Goal: Obtain resource: Download file/media

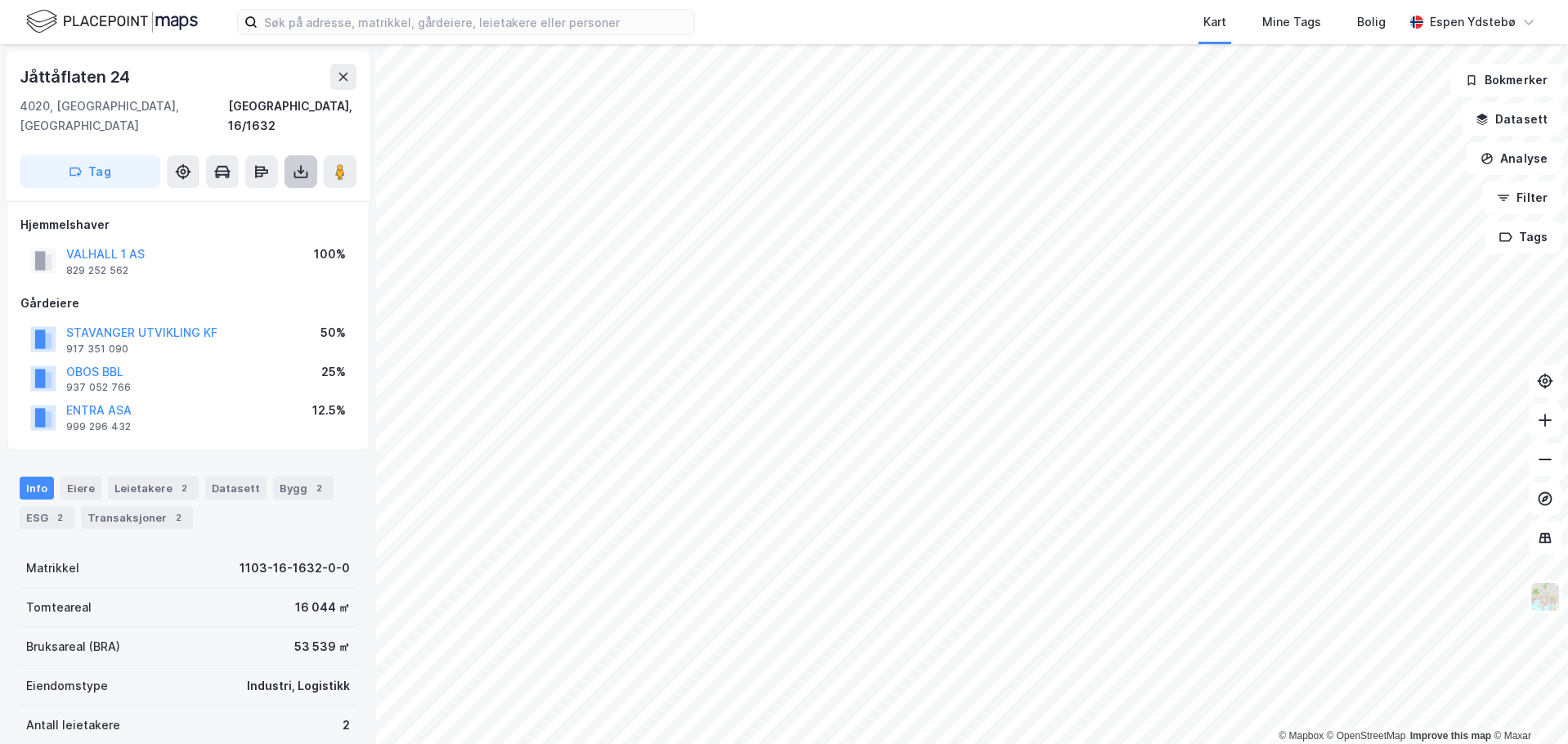
click at [307, 172] on icon at bounding box center [301, 175] width 14 height 7
click at [284, 191] on div "Last ned grunnbok" at bounding box center [230, 204] width 174 height 26
